Goal: Information Seeking & Learning: Learn about a topic

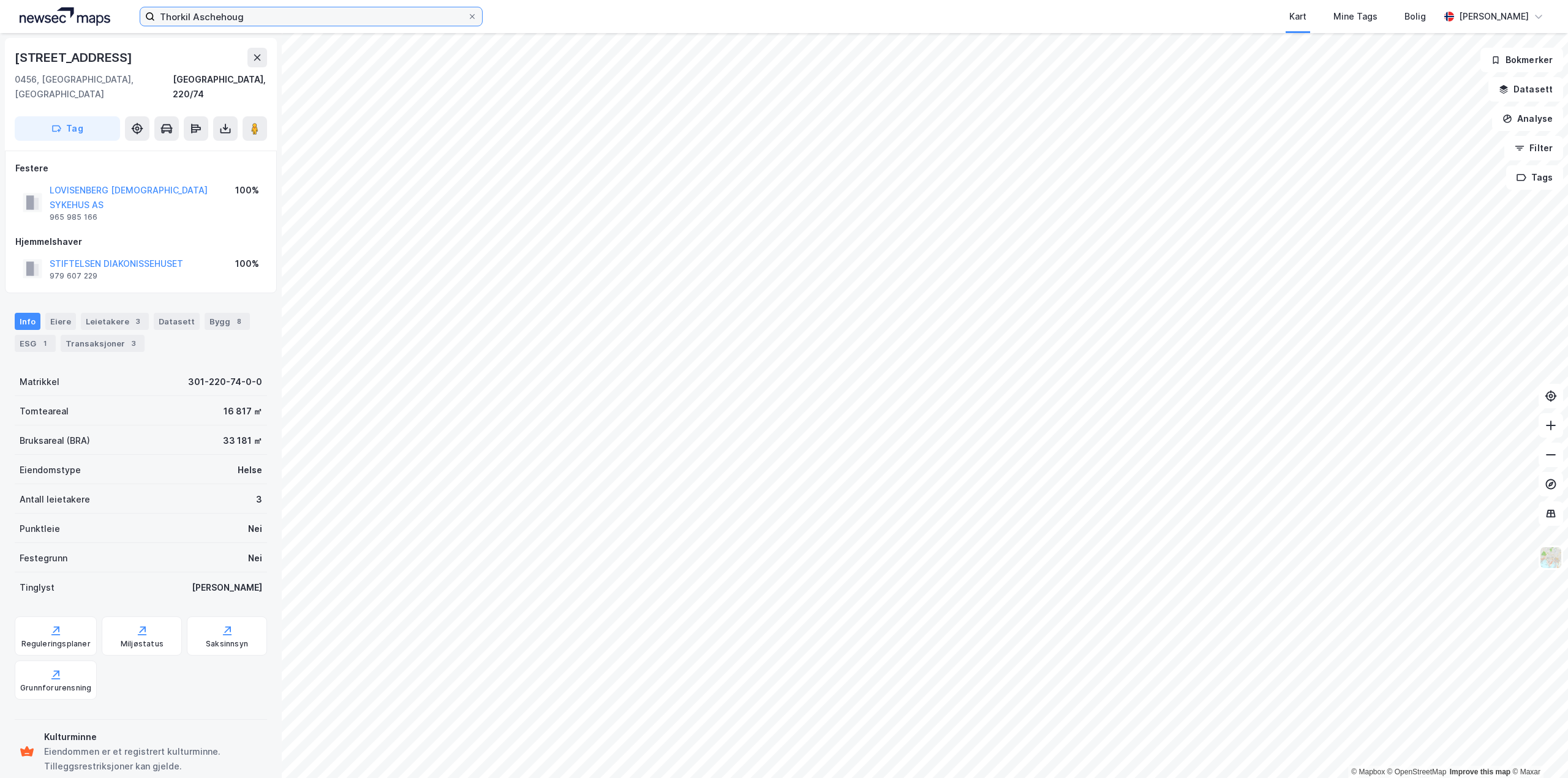
drag, startPoint x: 260, startPoint y: 14, endPoint x: 284, endPoint y: 14, distance: 24.0
click at [260, 14] on input "Thorkil Aschehoug" at bounding box center [311, 16] width 312 height 18
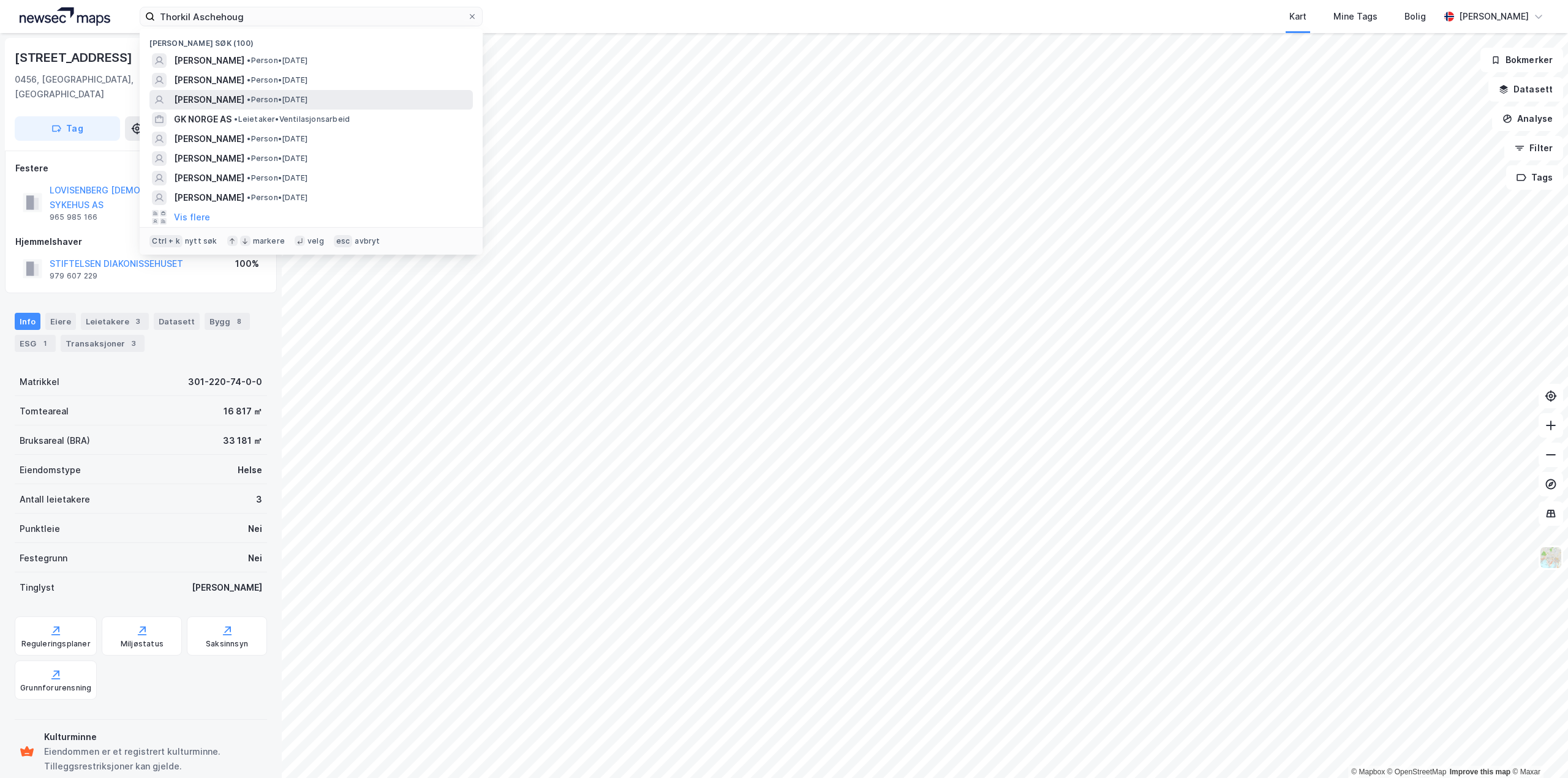
click at [244, 94] on span "[PERSON_NAME]" at bounding box center [209, 100] width 70 height 14
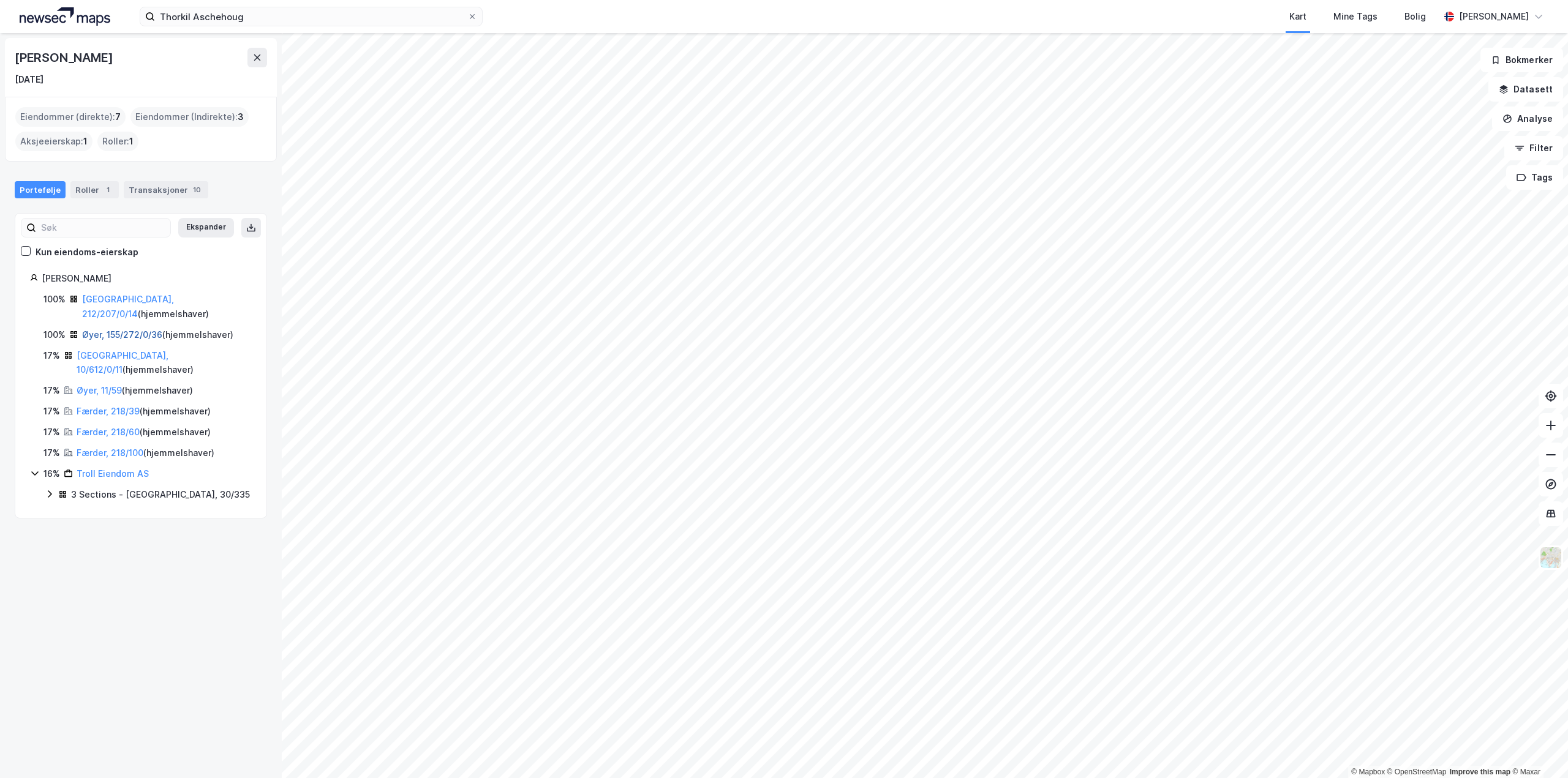
click at [125, 329] on link "Øyer, 155/272/0/36" at bounding box center [122, 334] width 80 height 11
click at [129, 350] on link "[GEOGRAPHIC_DATA], 10/612/0/11" at bounding box center [122, 362] width 92 height 25
